Goal: Task Accomplishment & Management: Use online tool/utility

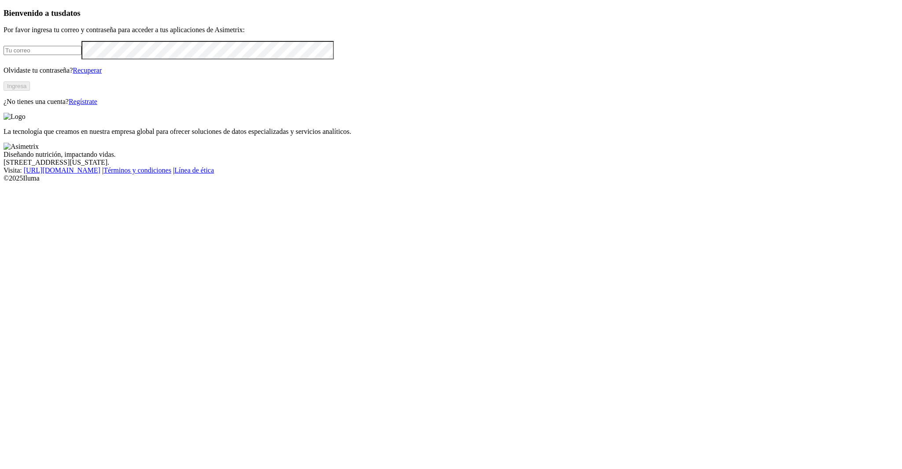
type input "[PERSON_NAME][EMAIL_ADDRESS][PERSON_NAME][DOMAIN_NAME]"
click at [30, 91] on button "Ingresa" at bounding box center [17, 85] width 26 height 9
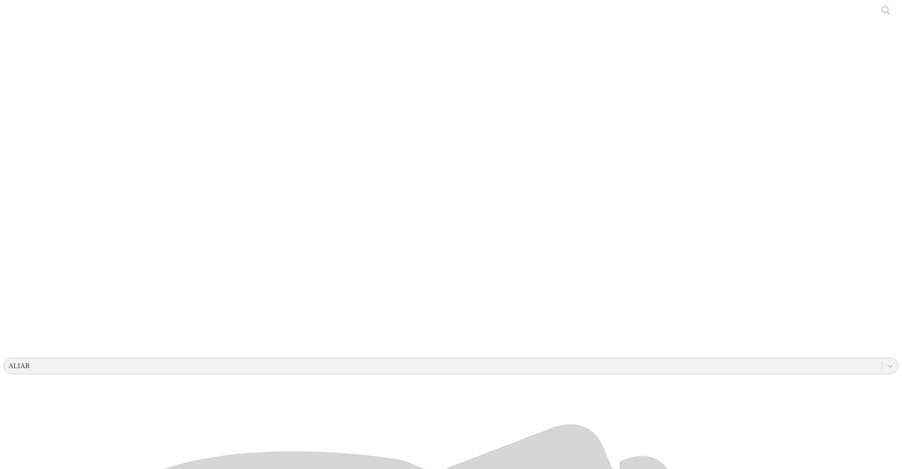
click at [182, 301] on div at bounding box center [455, 234] width 902 height 469
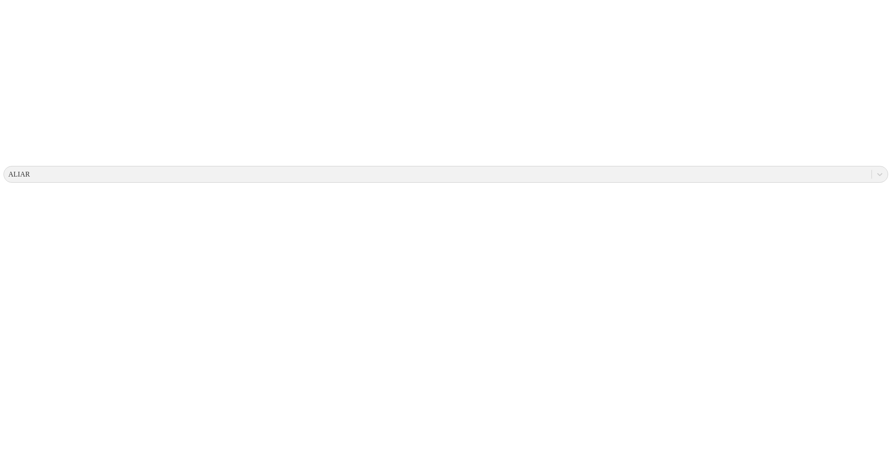
scroll to position [209, 0]
